Goal: Task Accomplishment & Management: Manage account settings

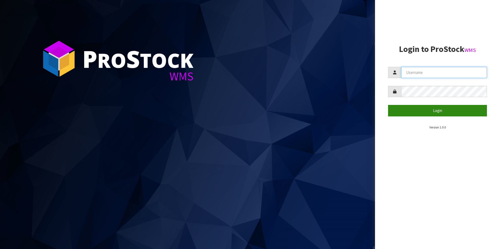
type input "NEOGEN"
click at [430, 112] on button "Login" at bounding box center [437, 110] width 99 height 11
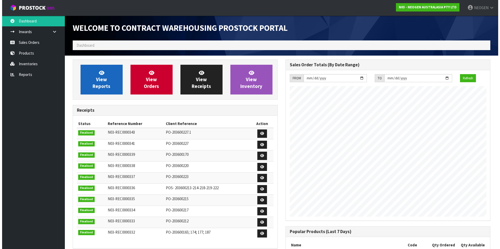
scroll to position [290, 212]
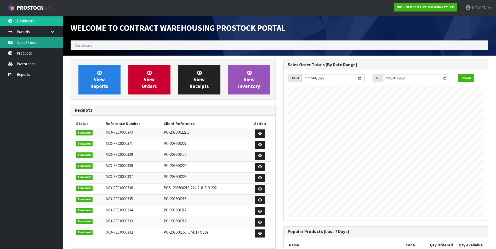
click at [19, 40] on link "Sales Orders" at bounding box center [31, 42] width 63 height 11
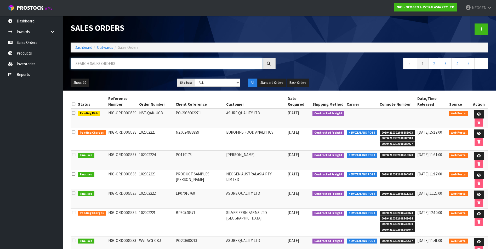
click at [90, 64] on input "text" at bounding box center [166, 63] width 191 height 11
type input "AWANUI"
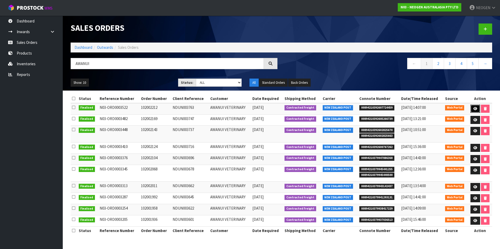
click at [473, 109] on icon at bounding box center [475, 108] width 4 height 3
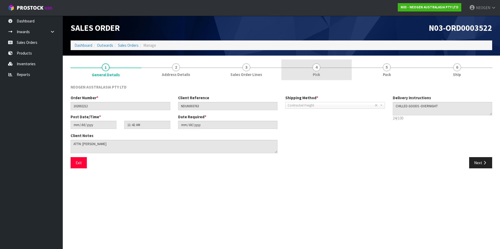
click at [313, 71] on link "4 Pick" at bounding box center [316, 70] width 70 height 21
